Goal: Task Accomplishment & Management: Manage account settings

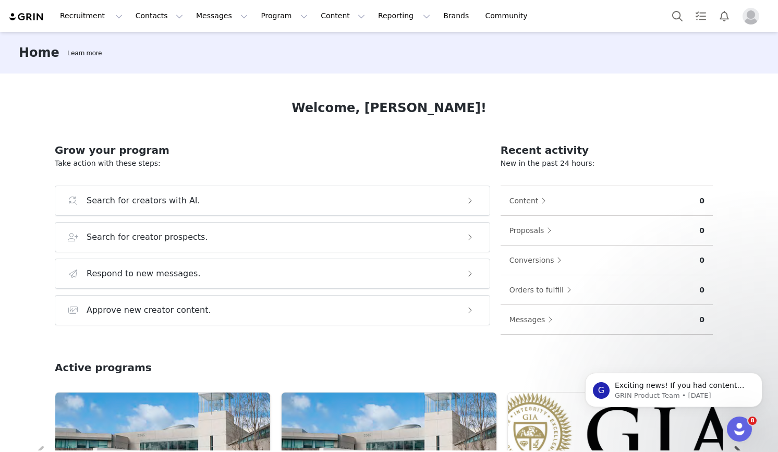
click at [749, 23] on img "Profile" at bounding box center [751, 16] width 17 height 17
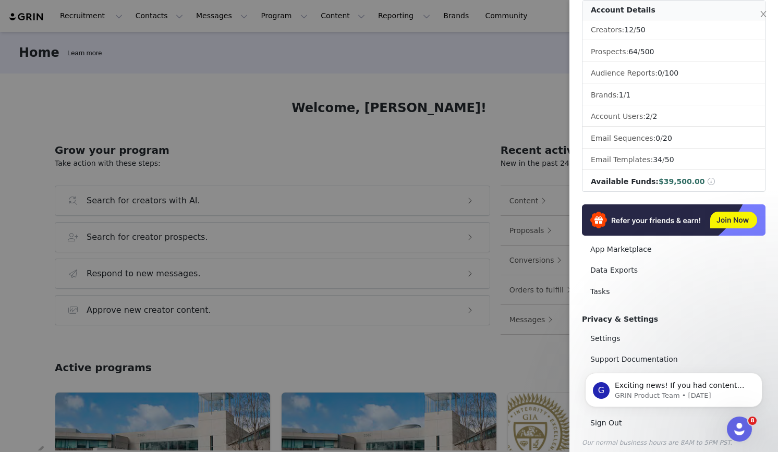
scroll to position [76, 0]
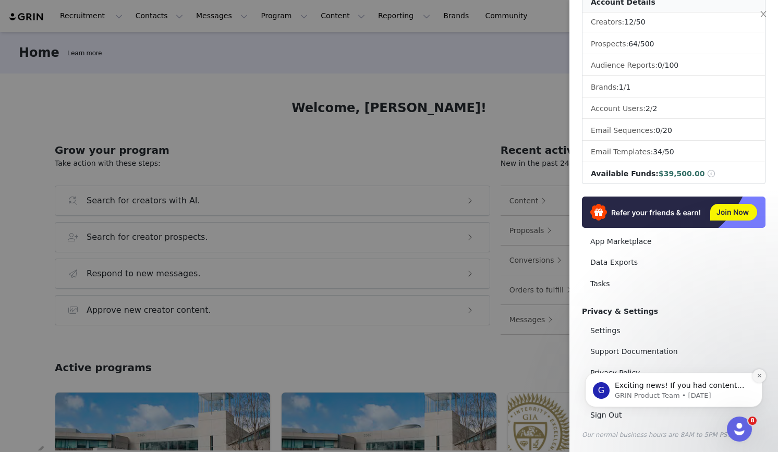
click at [761, 373] on icon "Dismiss notification" at bounding box center [760, 376] width 6 height 6
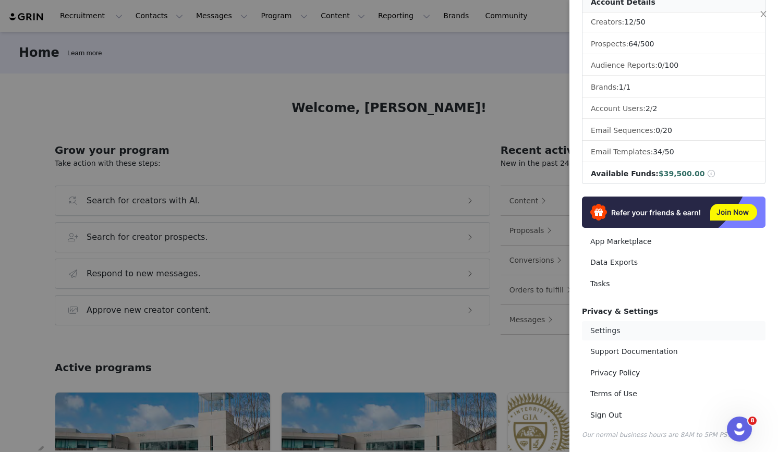
click at [612, 337] on link "Settings" at bounding box center [674, 330] width 184 height 19
select select "America/Los_Angeles"
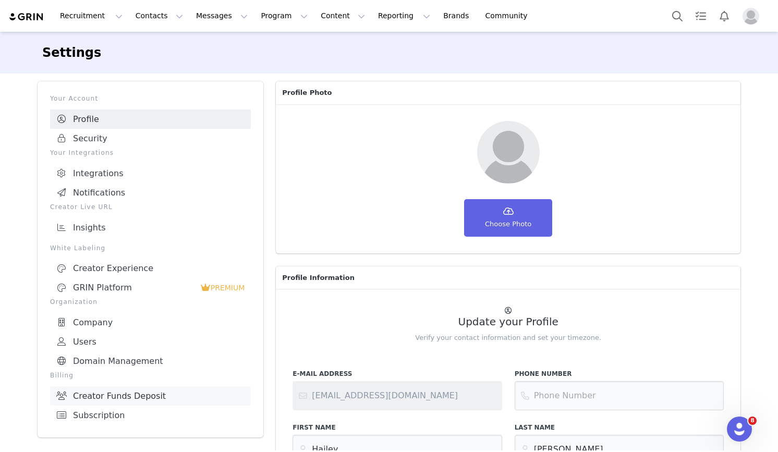
click at [98, 394] on link "Creator Funds Deposit" at bounding box center [150, 395] width 201 height 19
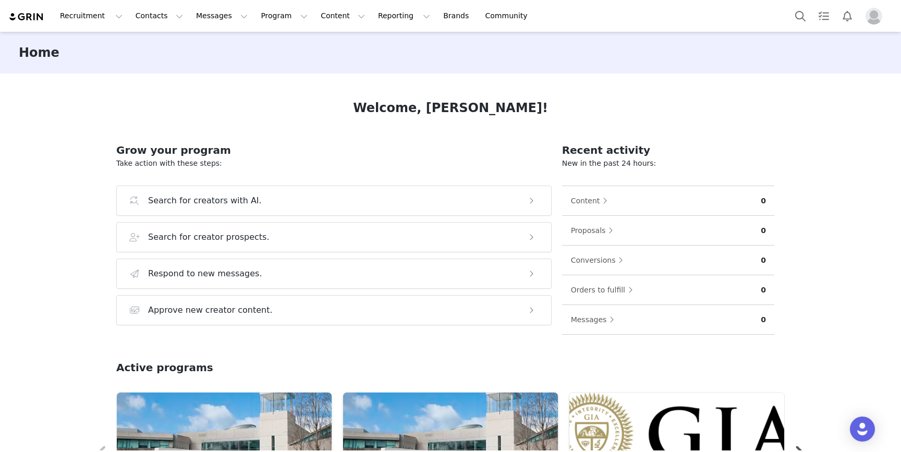
click at [875, 14] on img "Profile" at bounding box center [874, 16] width 17 height 17
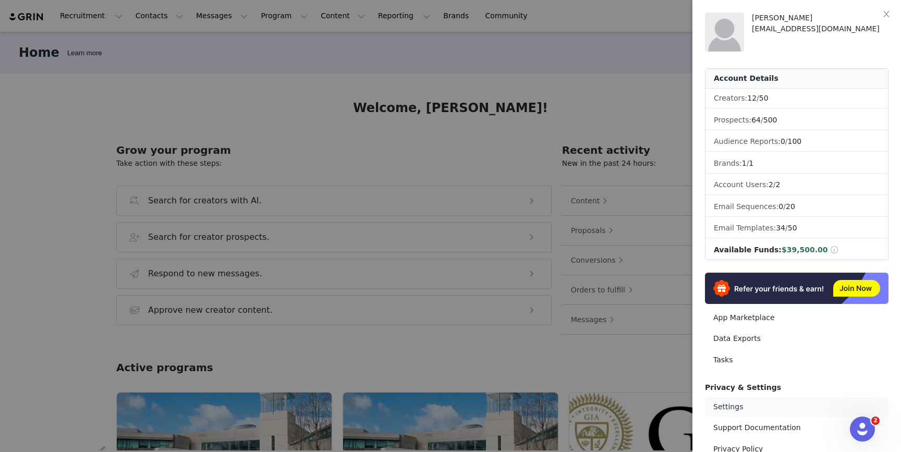
click at [731, 403] on link "Settings" at bounding box center [797, 406] width 184 height 19
select select "America/Los_Angeles"
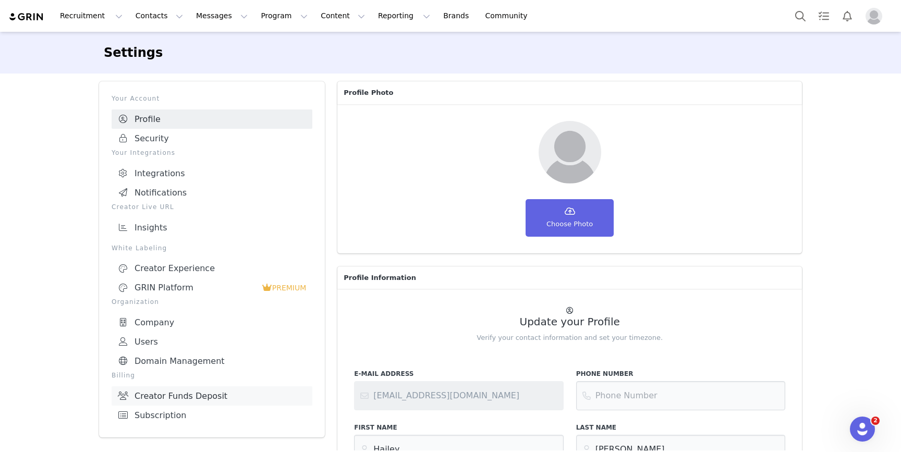
click at [174, 395] on link "Creator Funds Deposit" at bounding box center [212, 395] width 201 height 19
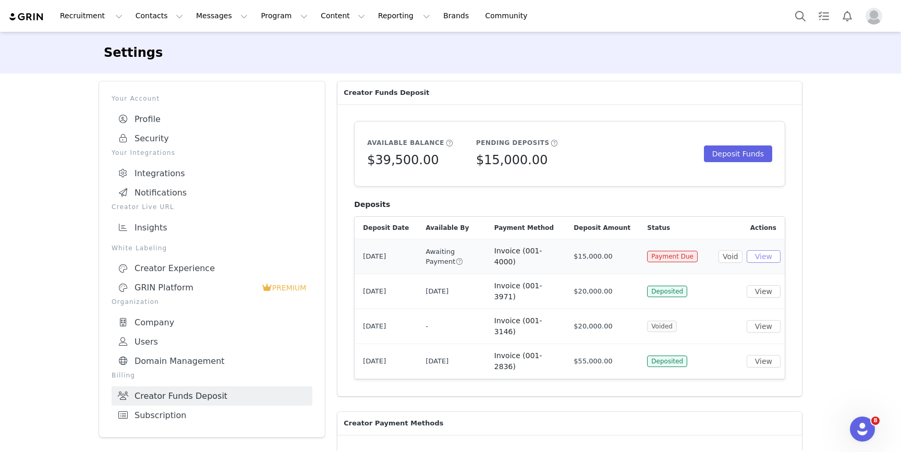
click at [768, 258] on button "View" at bounding box center [764, 256] width 34 height 13
